Goal: Information Seeking & Learning: Learn about a topic

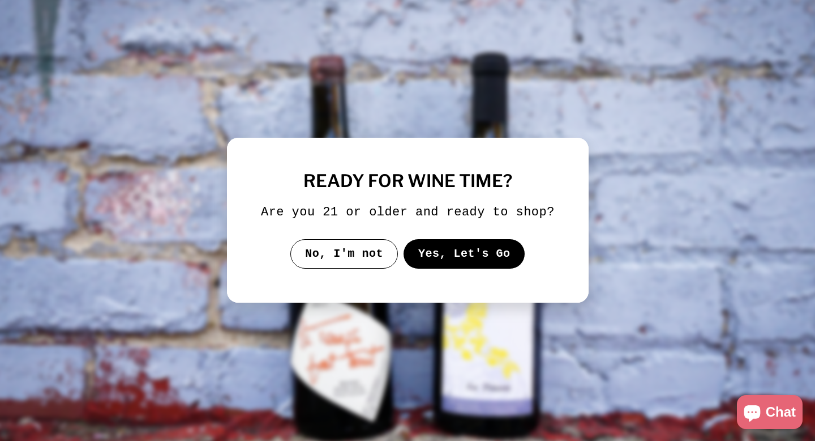
click at [452, 263] on button "Yes, Let's Go" at bounding box center [464, 253] width 122 height 29
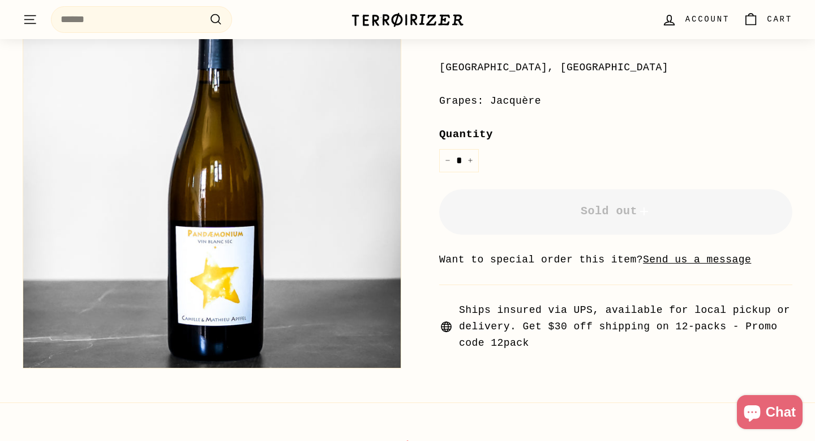
scroll to position [283, 0]
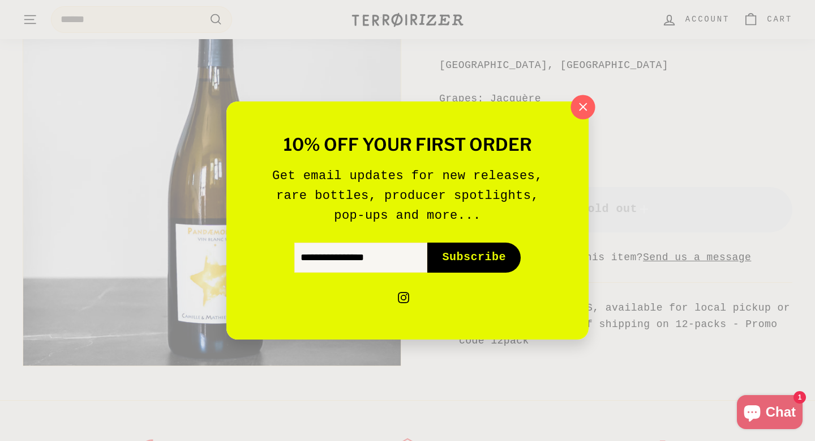
click at [577, 110] on icon "button" at bounding box center [583, 107] width 17 height 17
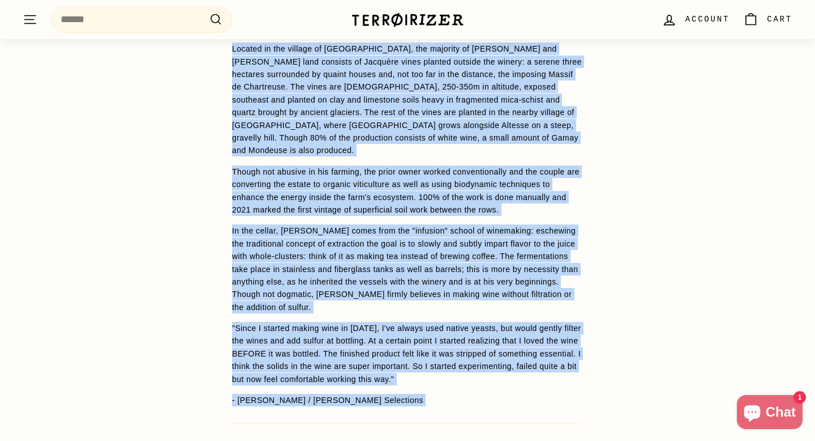
scroll to position [990, 0]
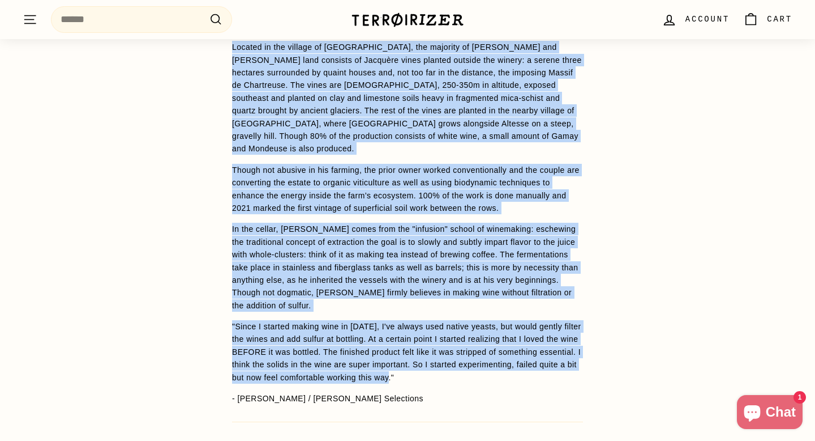
drag, startPoint x: 233, startPoint y: 129, endPoint x: 582, endPoint y: 373, distance: 425.7
click at [582, 374] on span "100% Jacquere from a couple of rising stars in the [GEOGRAPHIC_DATA]. Directly …" at bounding box center [407, 152] width 351 height 503
copy span "Loremipsum dolo sit Amet, Consect Adipis eli sedd eiusmodte inci ut Labore etdo…"
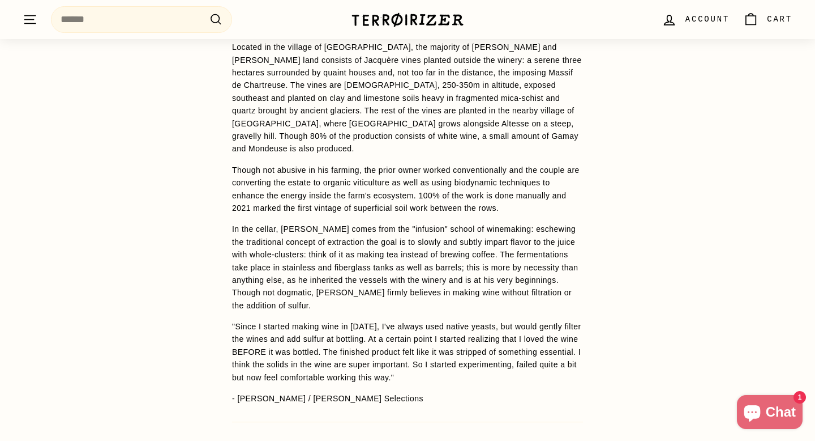
click at [631, 159] on div "WINE DETAILS 100% Jacquere from a couple of rising stars in the [GEOGRAPHIC_DAT…" at bounding box center [407, 188] width 815 height 647
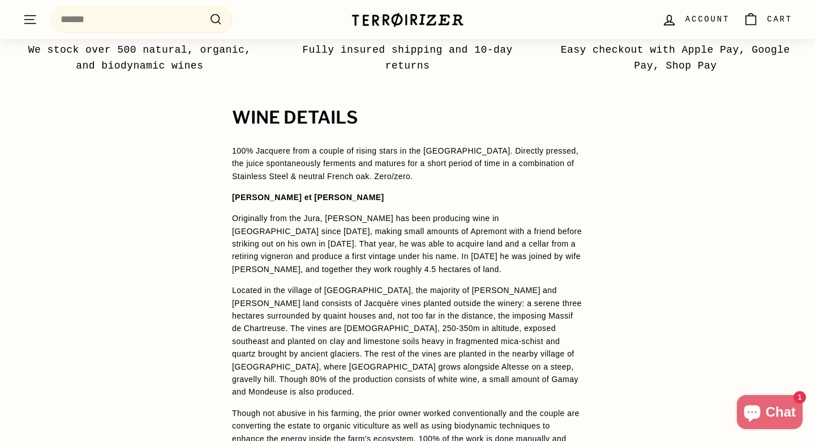
scroll to position [822, 0]
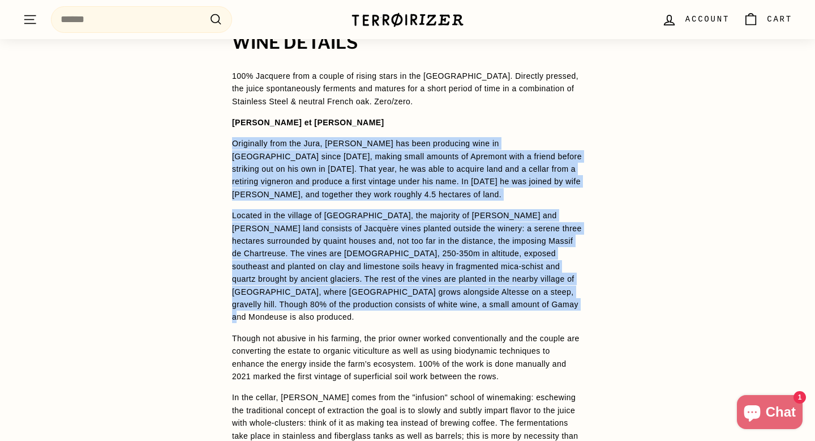
drag, startPoint x: 232, startPoint y: 143, endPoint x: 427, endPoint y: 319, distance: 262.6
click at [427, 319] on span "100% Jacquere from a couple of rising stars in the [GEOGRAPHIC_DATA]. Directly …" at bounding box center [407, 321] width 351 height 503
copy span "Loremipsum dolo sit Amet, Consect Adipis eli sedd eiusmodte inci ut Labore etdo…"
click at [606, 208] on div "WINE DETAILS 100% Jacquere from a couple of rising stars in the [GEOGRAPHIC_DAT…" at bounding box center [407, 356] width 815 height 647
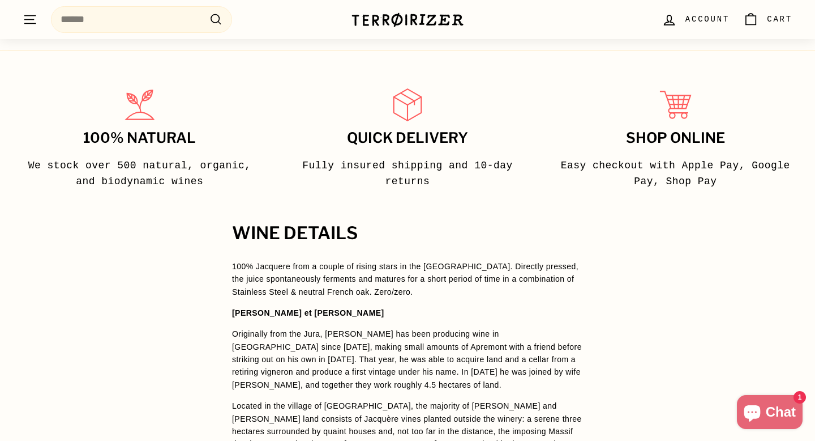
scroll to position [634, 0]
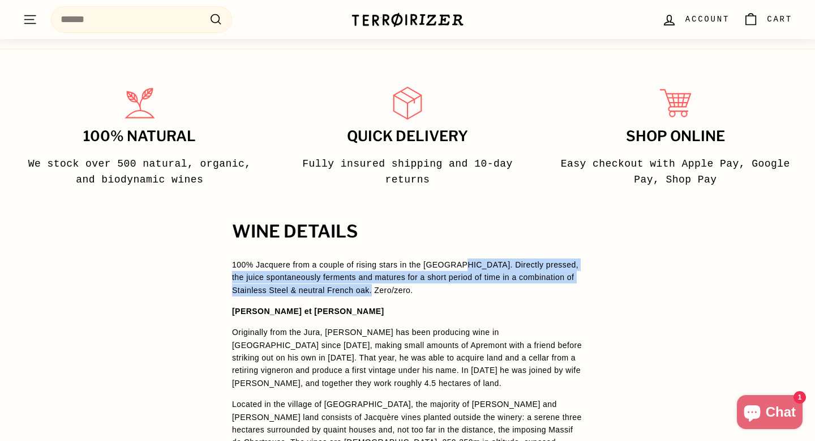
drag, startPoint x: 461, startPoint y: 262, endPoint x: 490, endPoint y: 288, distance: 38.9
click at [490, 288] on p "100% Jacquere from a couple of rising stars in the [GEOGRAPHIC_DATA]. Directly …" at bounding box center [407, 277] width 351 height 38
copy span "Directly pressed, the juice spontaneously ferments and matures for a short peri…"
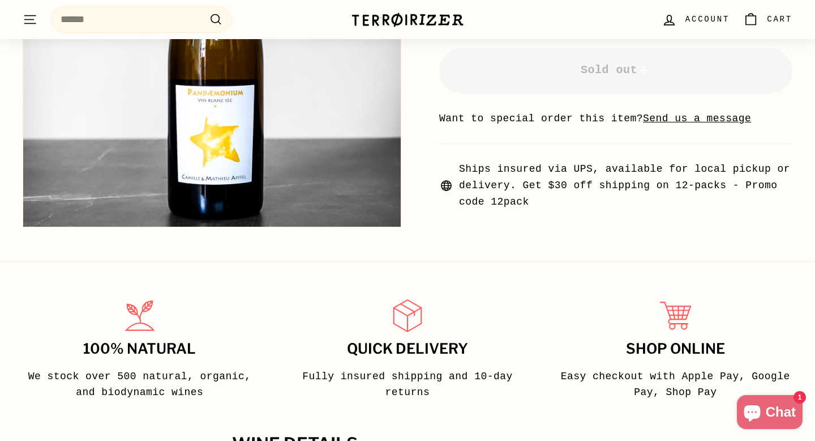
scroll to position [422, 0]
